Goal: Navigation & Orientation: Find specific page/section

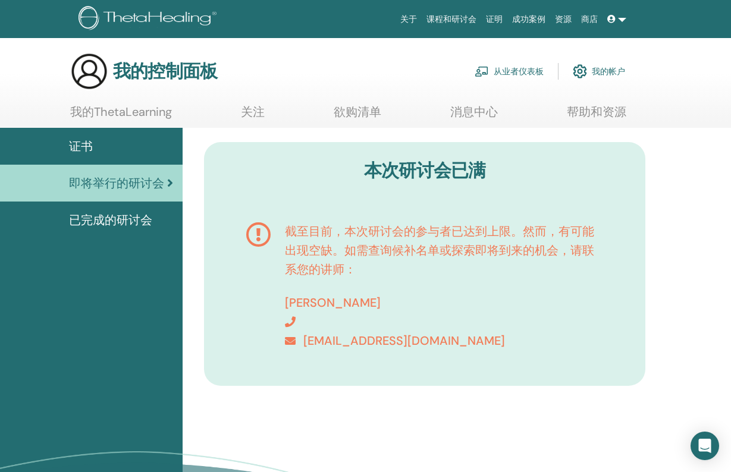
click at [123, 224] on span "已完成的研讨会" at bounding box center [110, 220] width 83 height 18
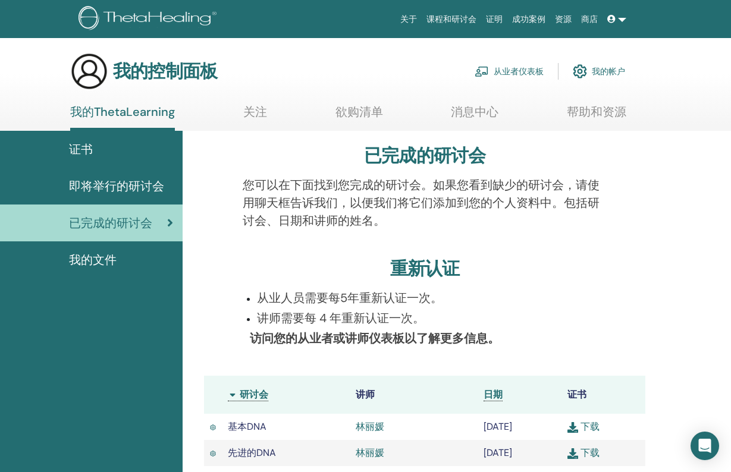
click at [115, 184] on span "即将举行的研讨会" at bounding box center [116, 186] width 95 height 18
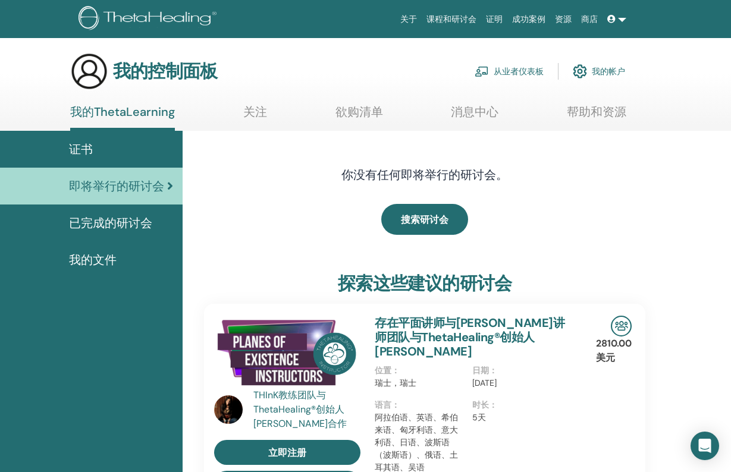
click at [356, 114] on link "欲购清单" at bounding box center [360, 116] width 48 height 23
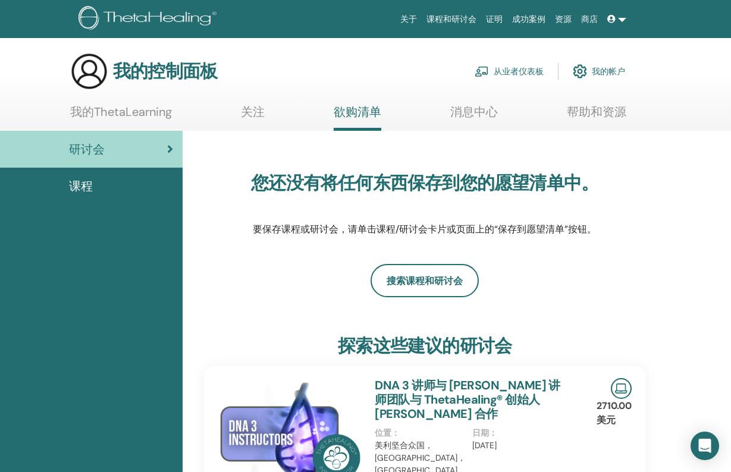
click at [124, 108] on link "我的ThetaLearning" at bounding box center [121, 116] width 102 height 23
click at [117, 111] on link "我的ThetaLearning" at bounding box center [121, 116] width 102 height 23
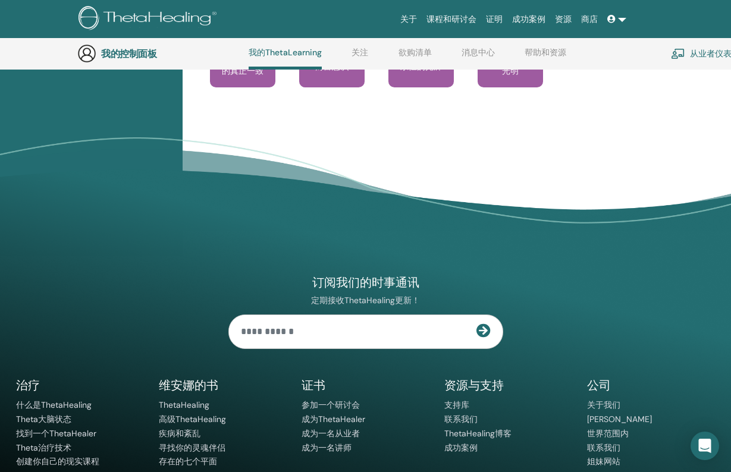
scroll to position [1464, 0]
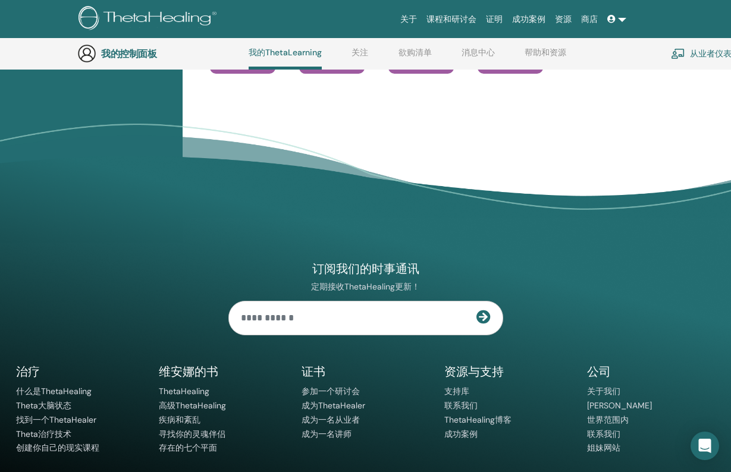
click at [408, 56] on link "欲购清单" at bounding box center [415, 57] width 33 height 19
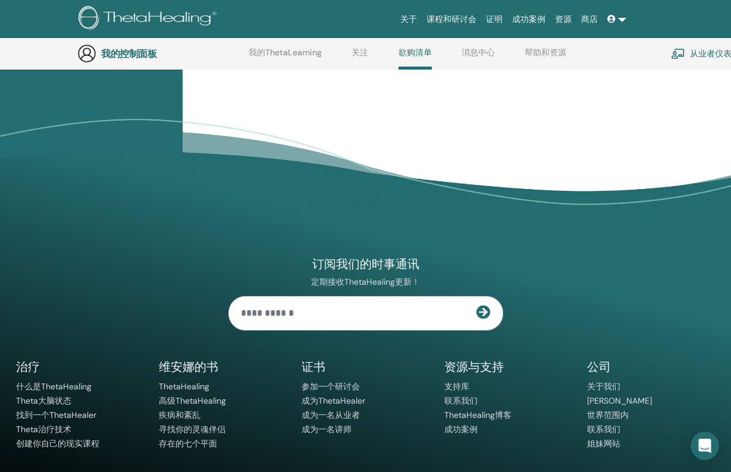
scroll to position [1317, 0]
